Goal: Find specific page/section: Find specific page/section

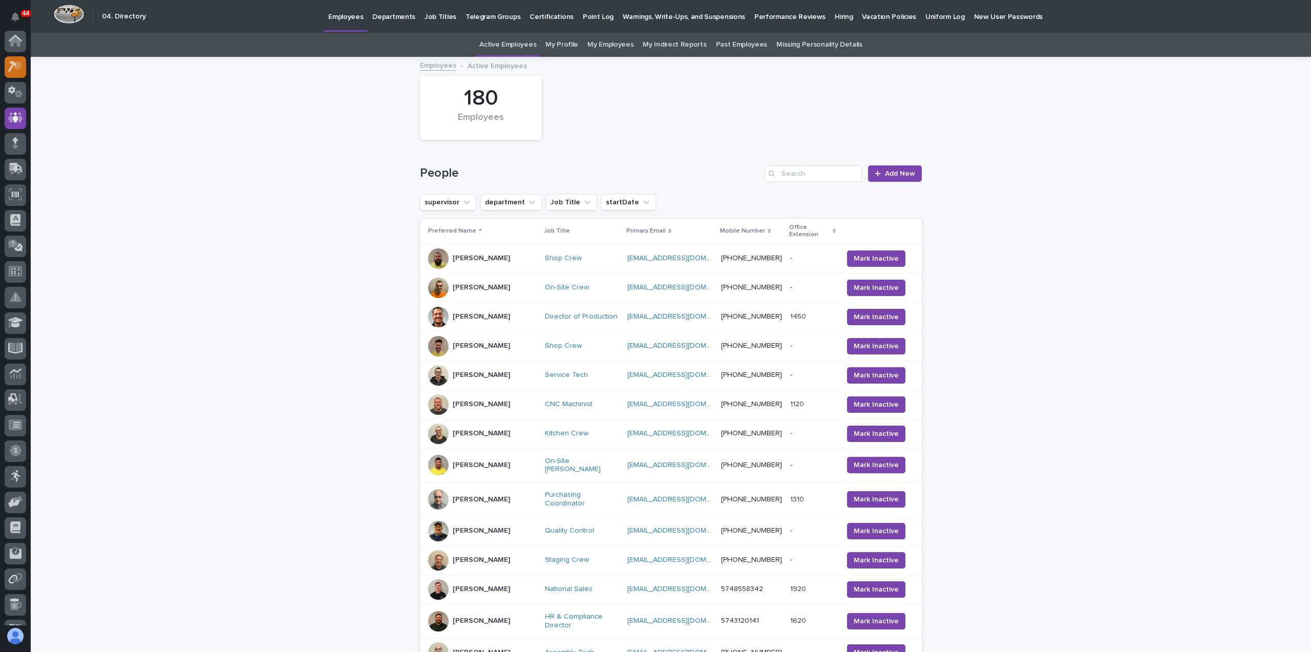
click at [15, 69] on icon at bounding box center [18, 65] width 9 height 10
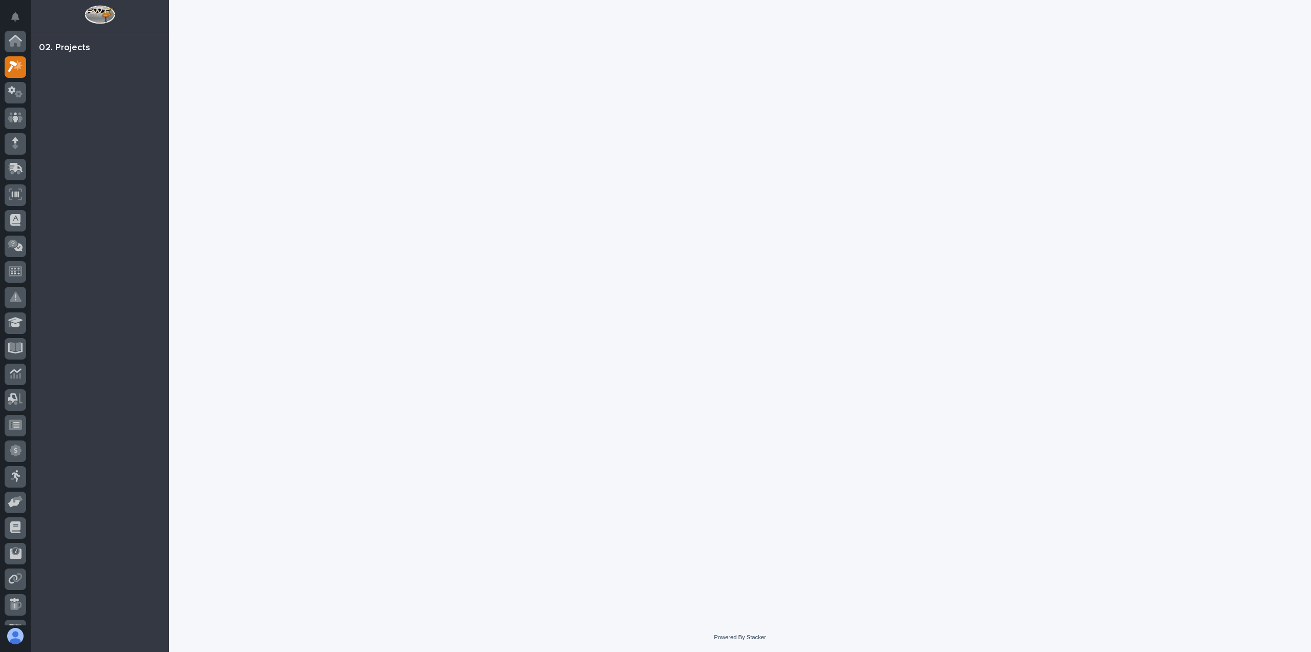
scroll to position [26, 0]
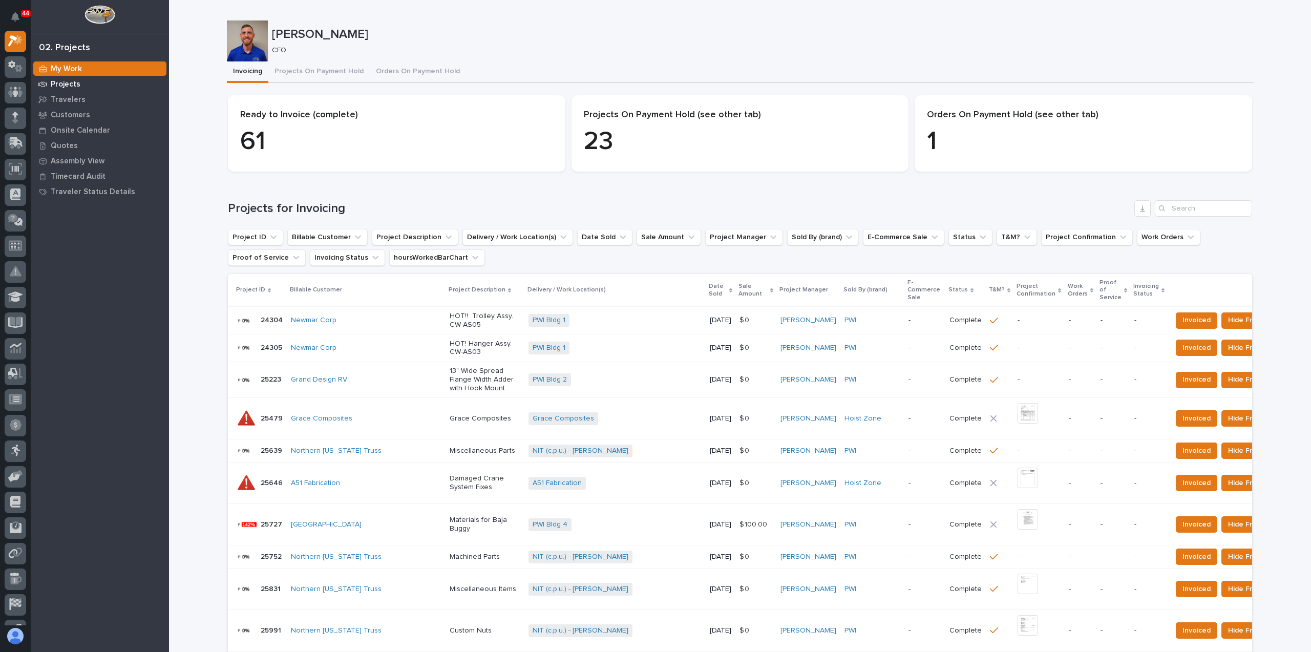
click at [55, 86] on p "Projects" at bounding box center [66, 84] width 30 height 9
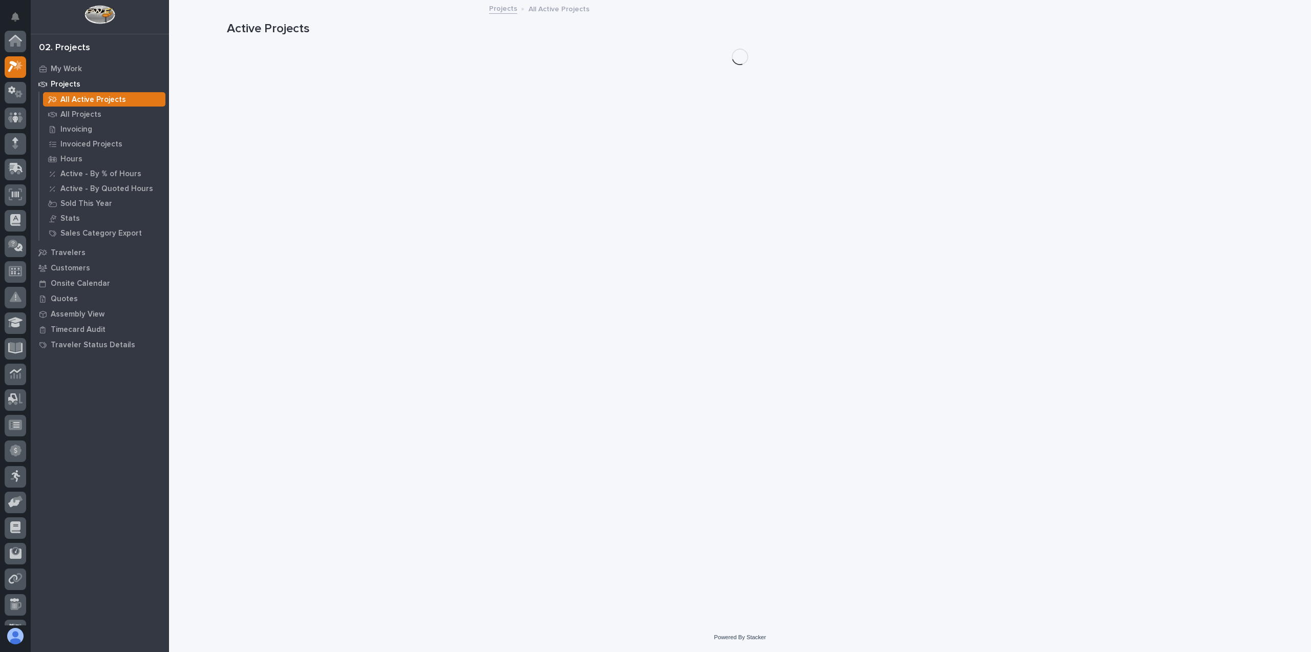
scroll to position [26, 0]
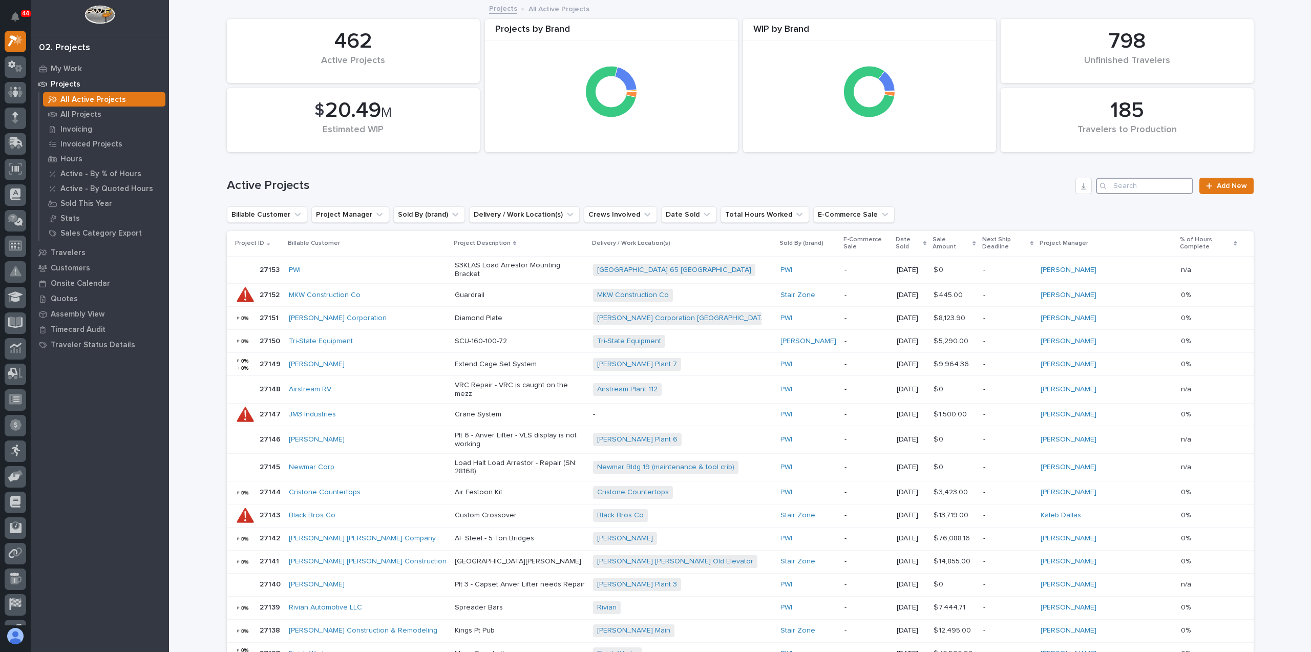
click at [1121, 184] on input "Search" at bounding box center [1144, 186] width 97 height 16
paste input "26007"
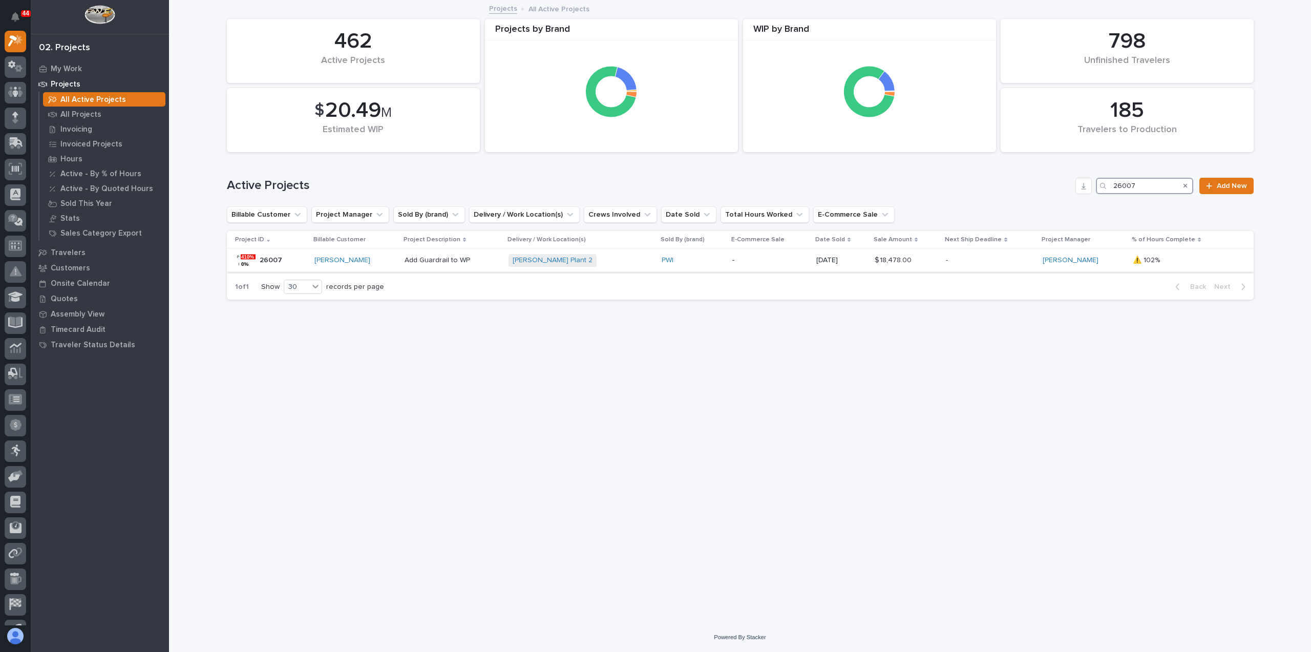
type input "26007"
click at [384, 259] on div "[PERSON_NAME]" at bounding box center [356, 260] width 82 height 9
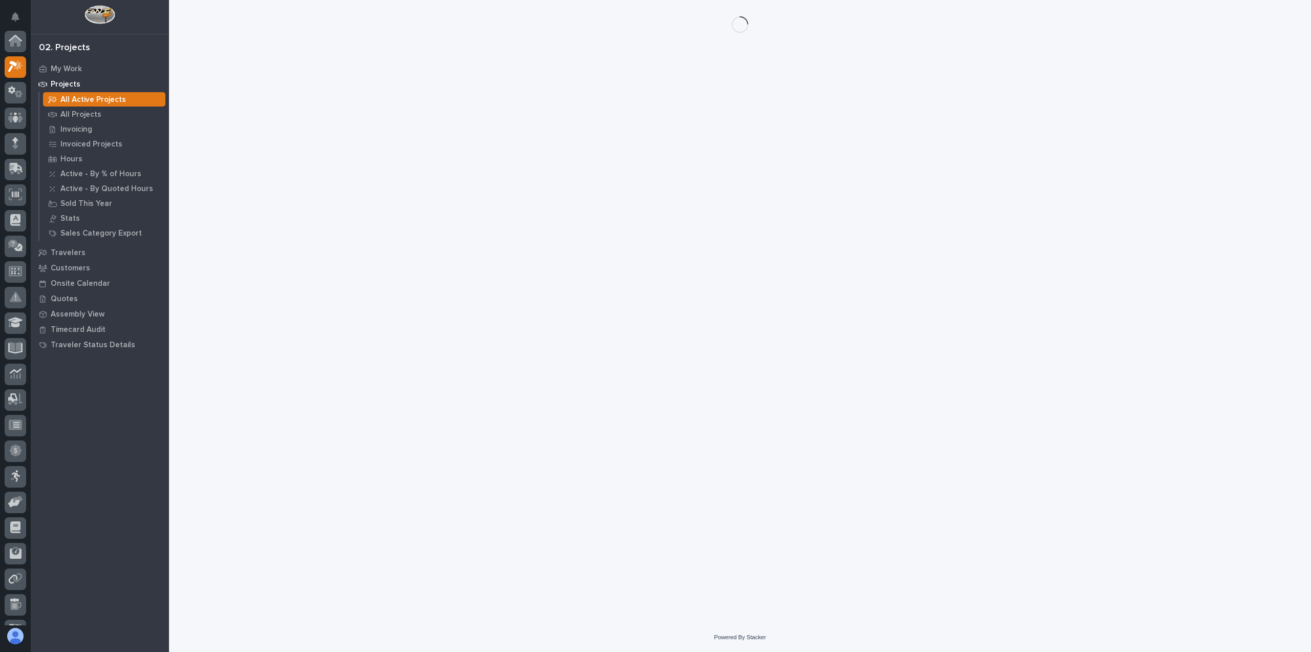
scroll to position [26, 0]
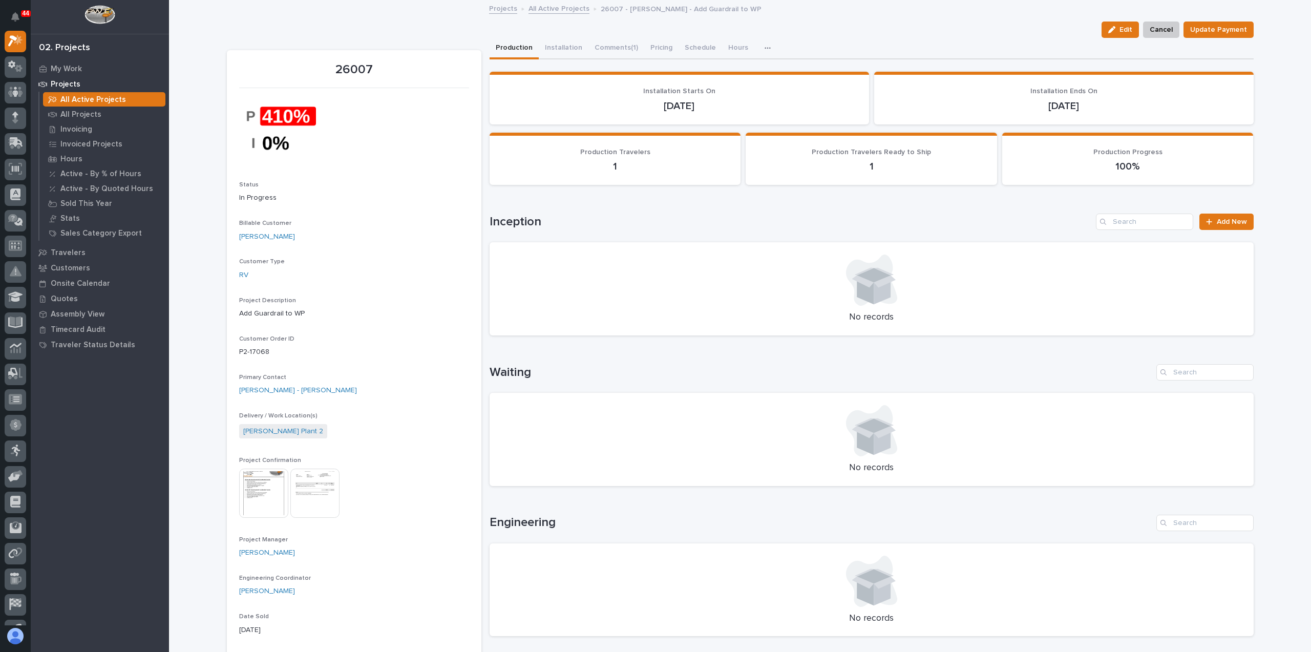
click at [260, 501] on img at bounding box center [263, 493] width 49 height 49
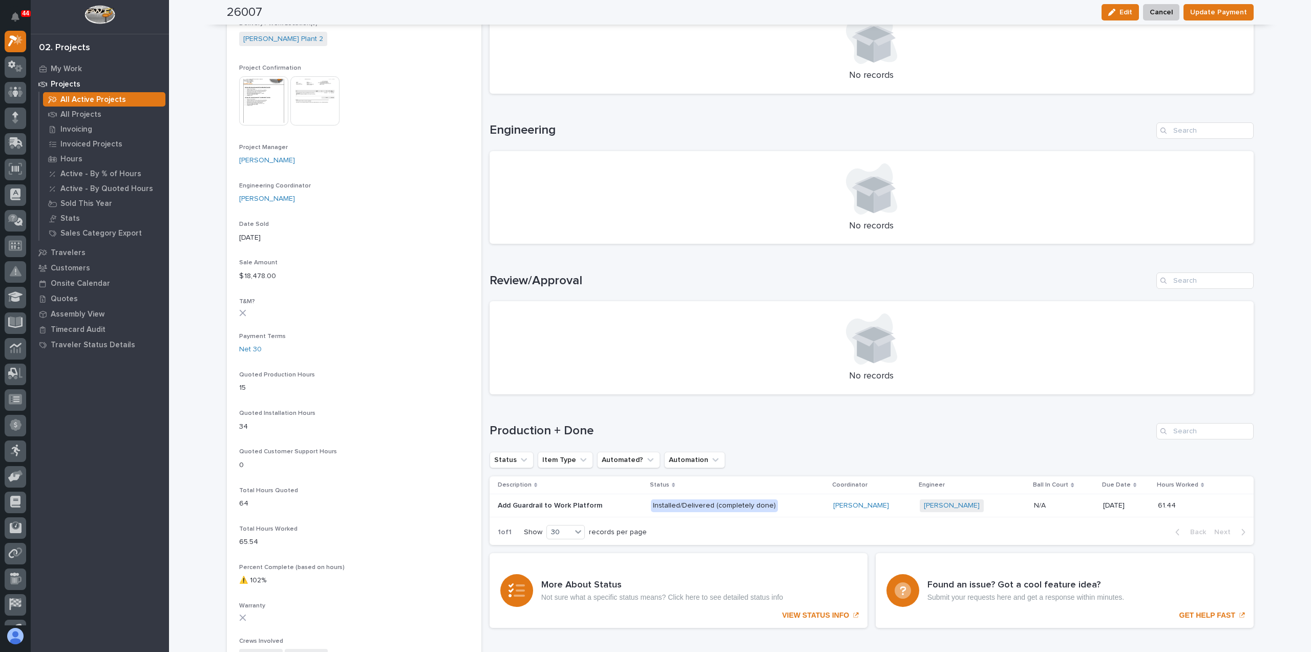
scroll to position [416, 0]
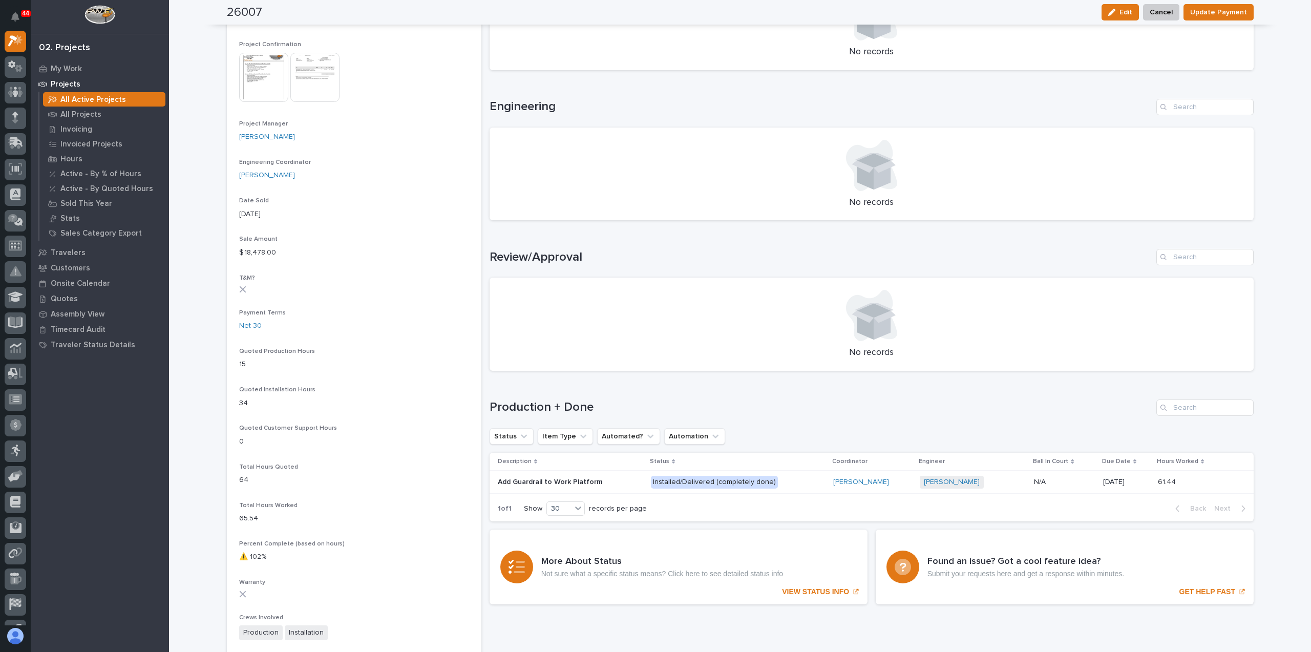
click at [556, 485] on p "Add Guardrail to Work Platform" at bounding box center [551, 481] width 107 height 11
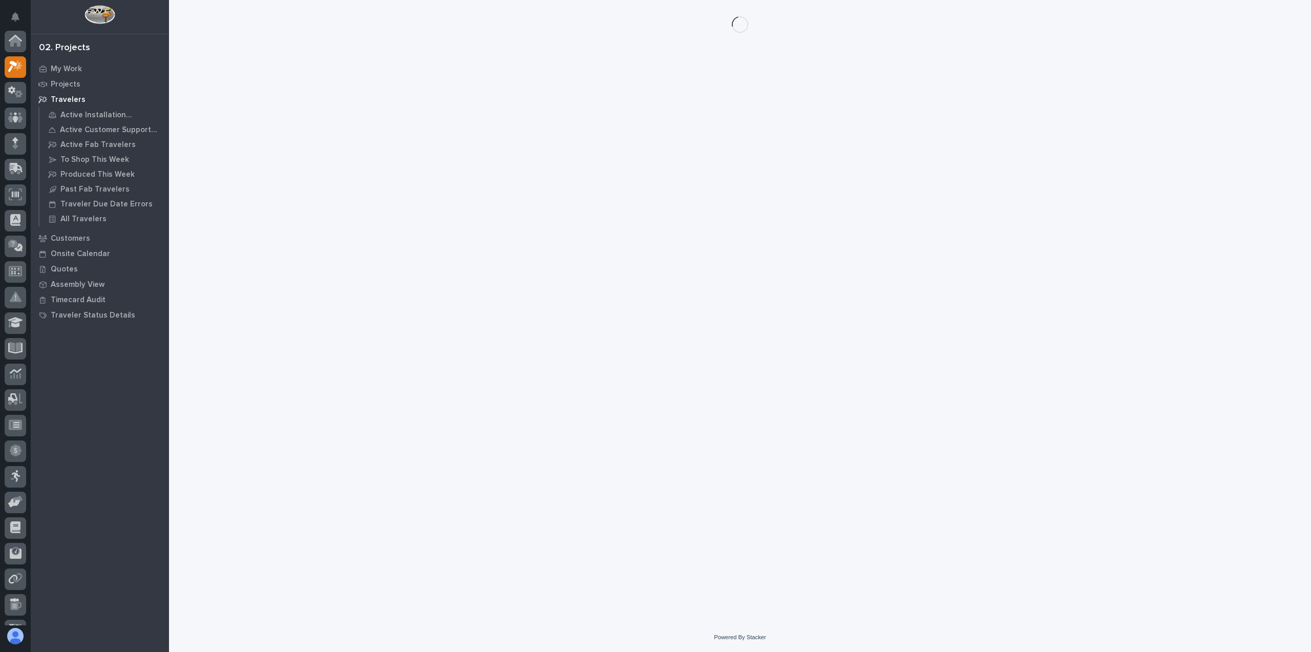
scroll to position [26, 0]
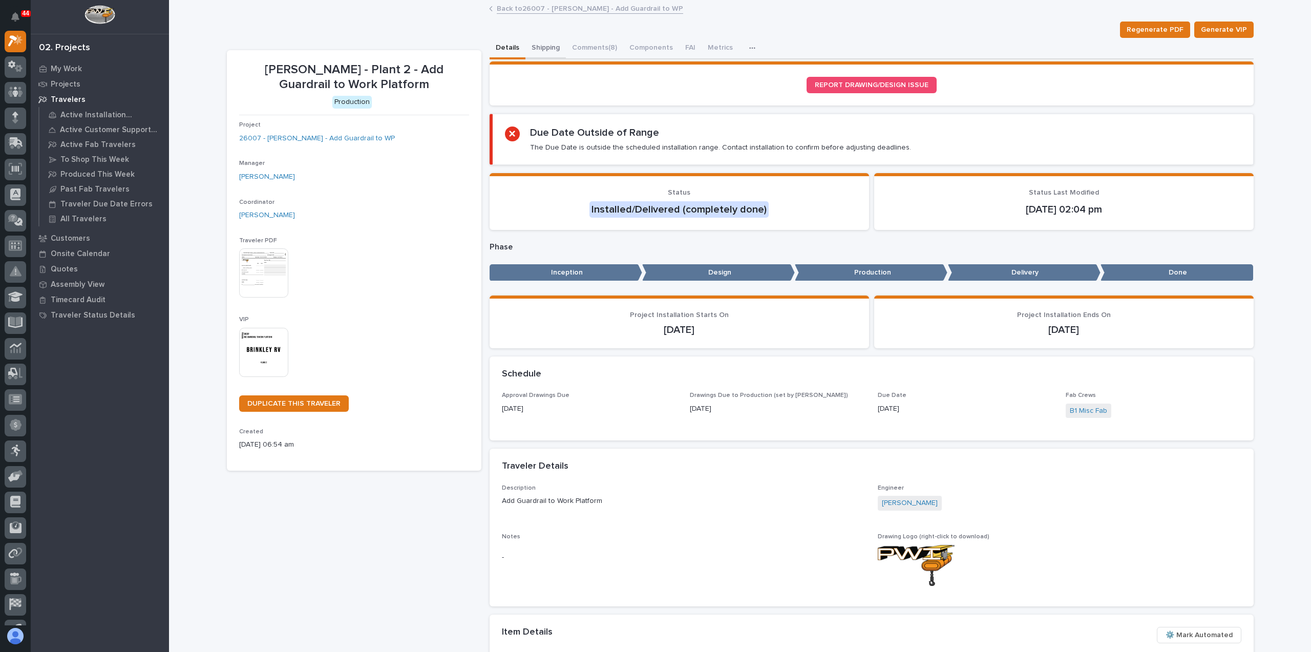
click at [545, 47] on button "Shipping" at bounding box center [546, 49] width 40 height 22
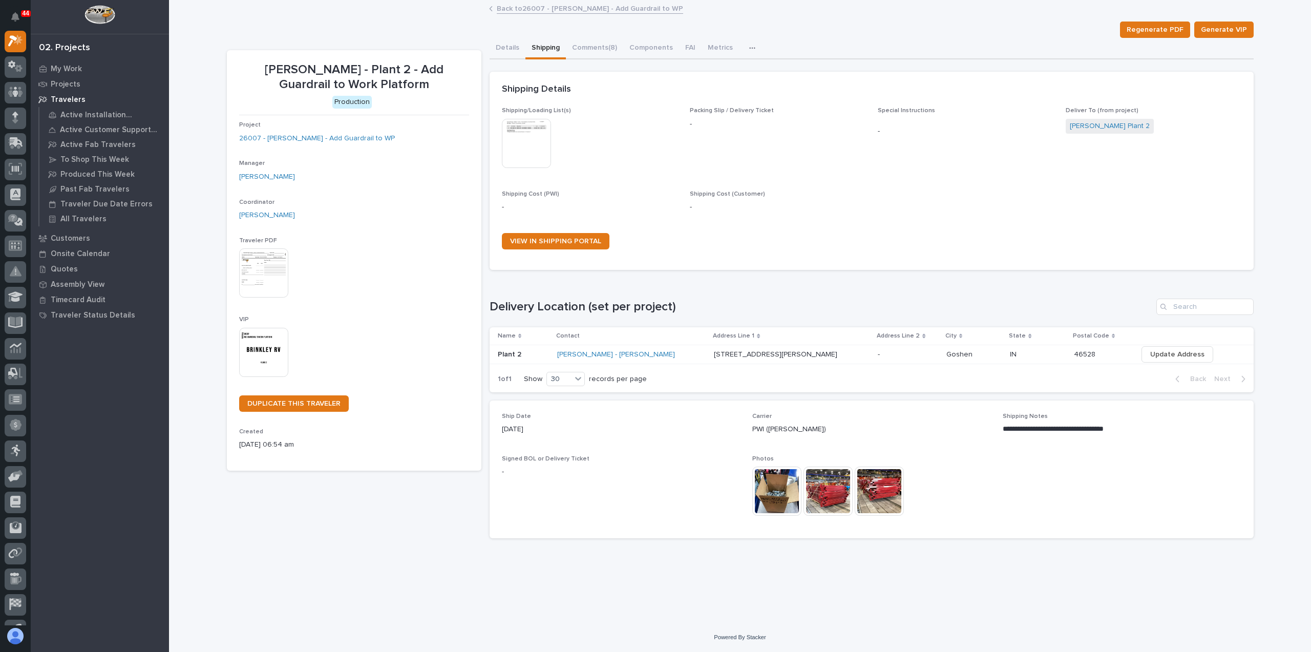
click at [528, 140] on img at bounding box center [526, 143] width 49 height 49
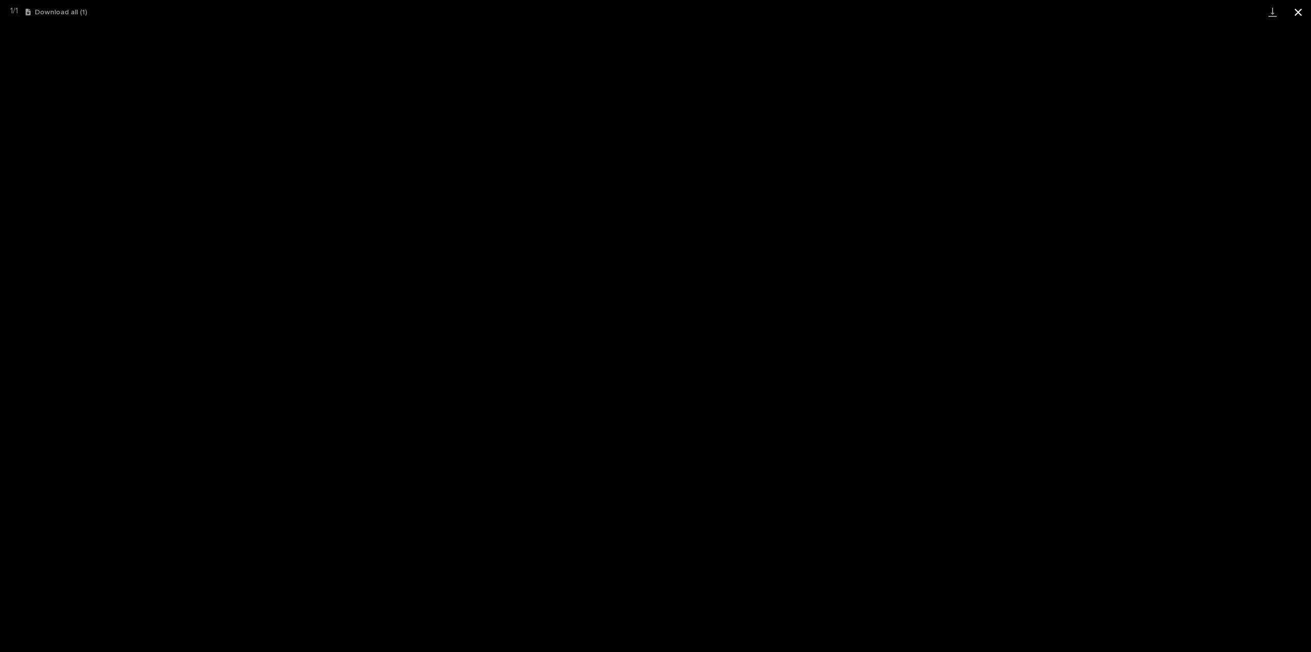
click at [1296, 14] on button "Close gallery" at bounding box center [1299, 12] width 26 height 24
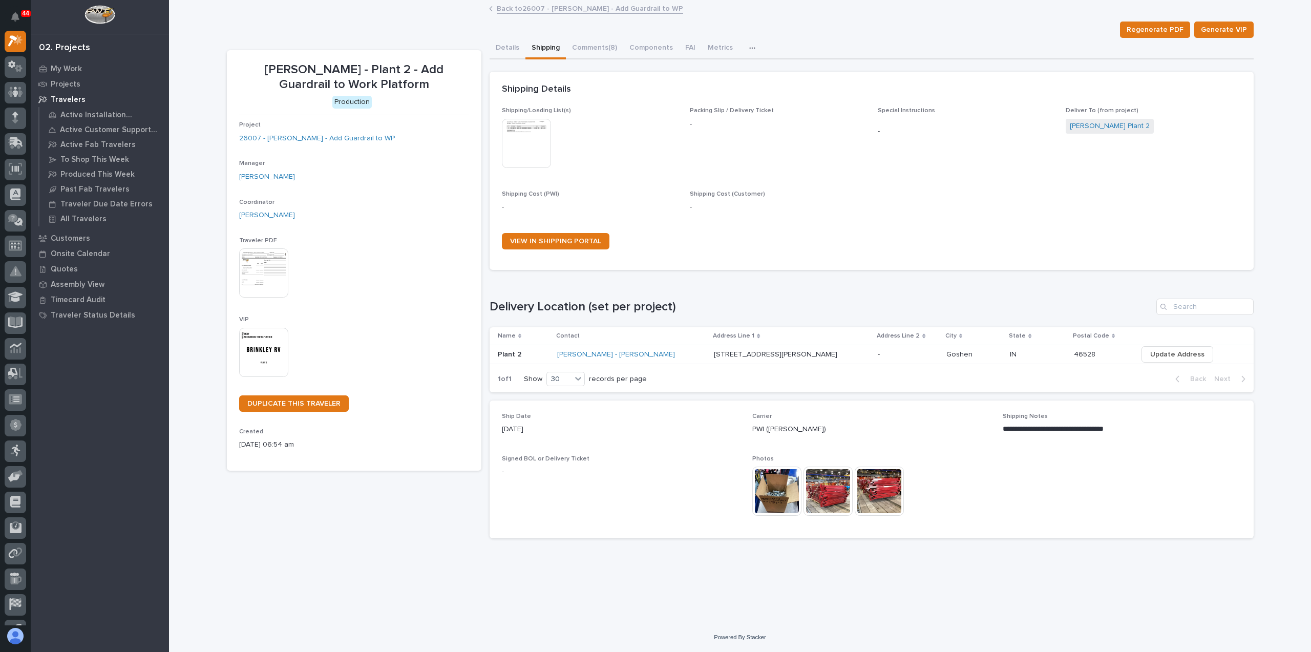
click at [826, 494] on img at bounding box center [828, 491] width 49 height 49
drag, startPoint x: 504, startPoint y: 51, endPoint x: 516, endPoint y: 57, distance: 13.7
click at [504, 51] on button "Details" at bounding box center [508, 49] width 36 height 22
